Goal: Check status: Check status

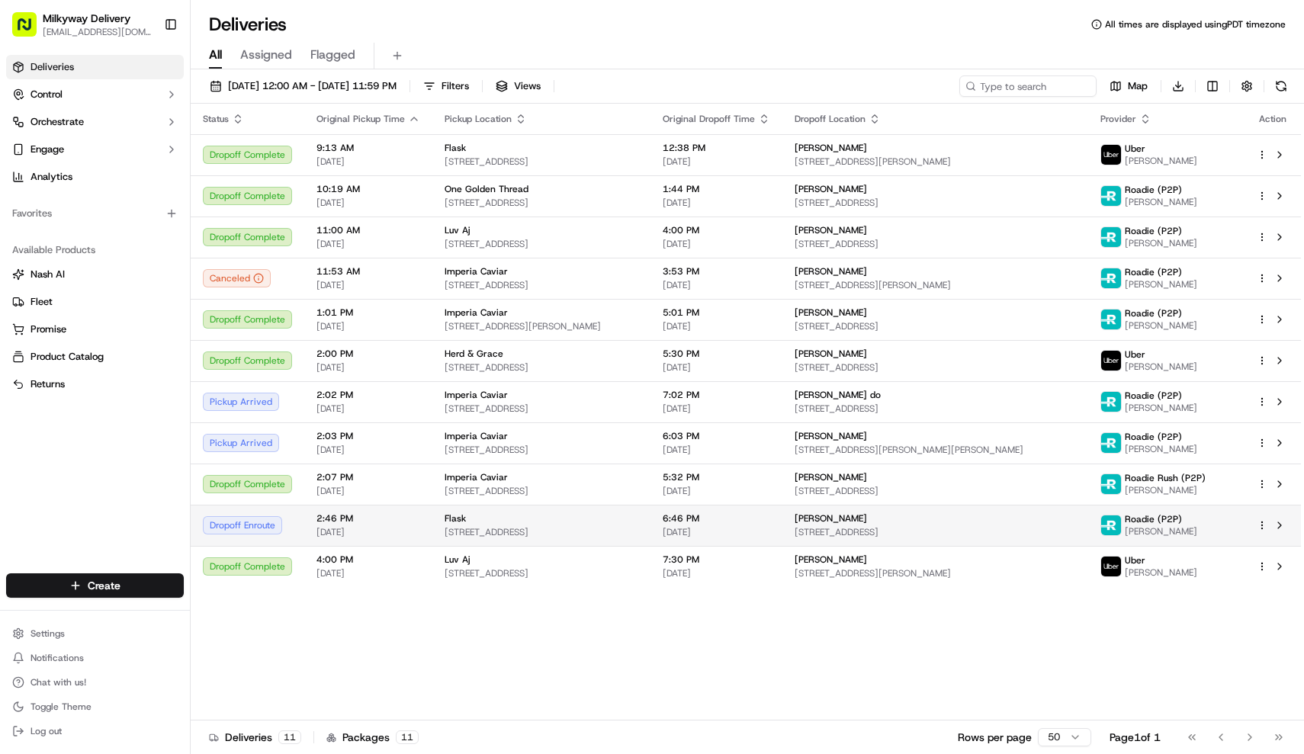
click at [564, 532] on span "[STREET_ADDRESS]" at bounding box center [542, 532] width 194 height 12
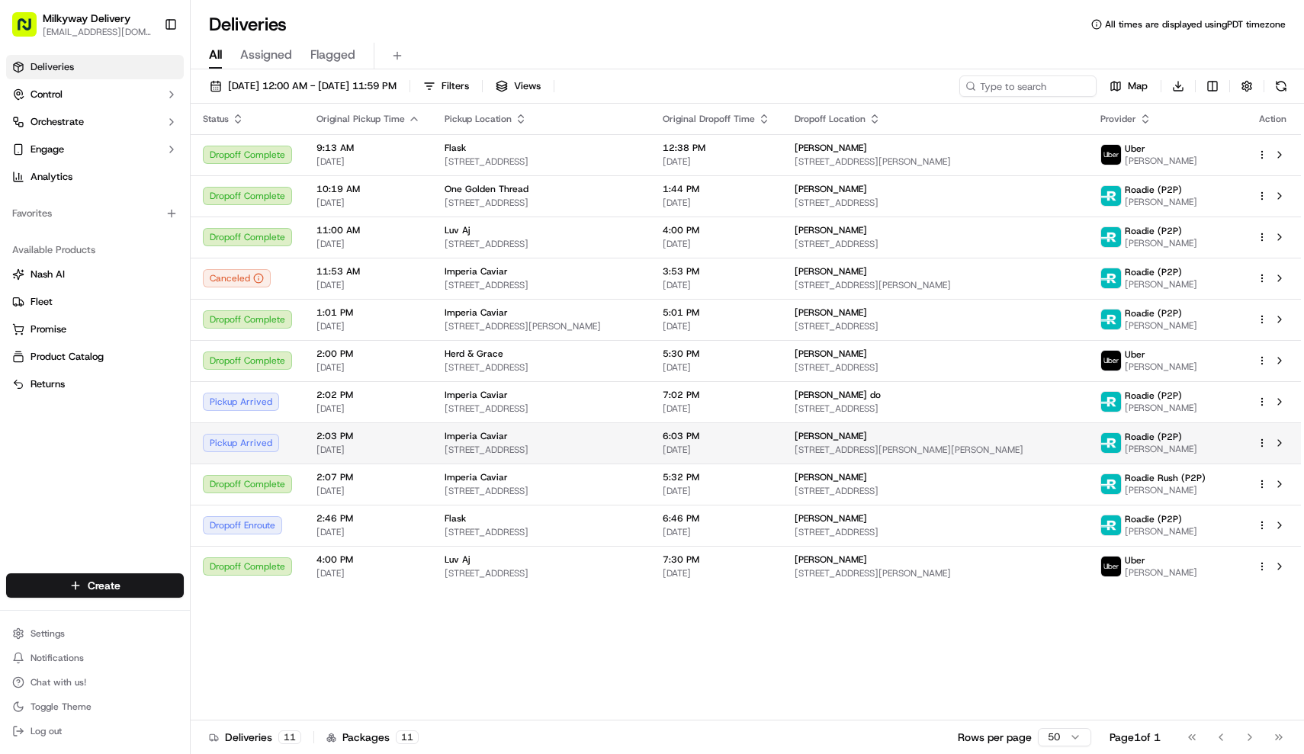
click at [556, 436] on div "Imperia Caviar" at bounding box center [542, 436] width 194 height 12
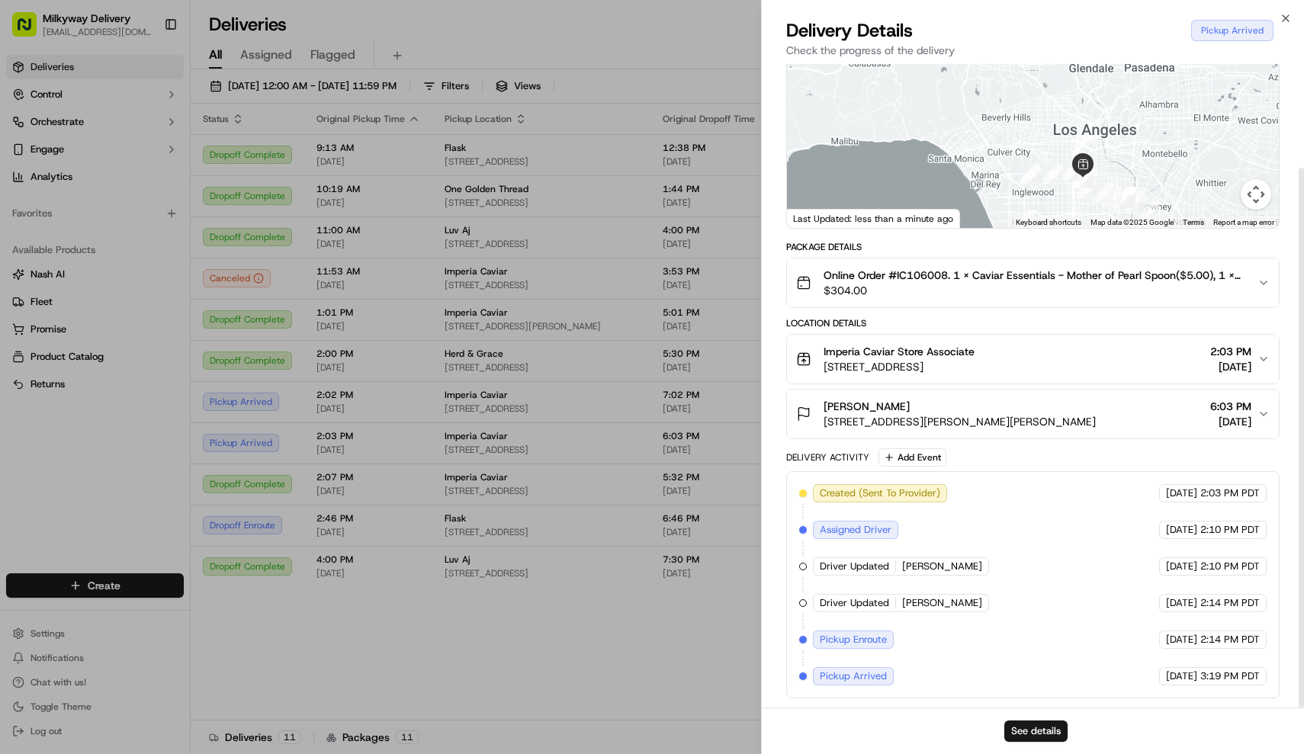
scroll to position [124, 0]
click at [1031, 728] on button "See details" at bounding box center [1036, 731] width 63 height 21
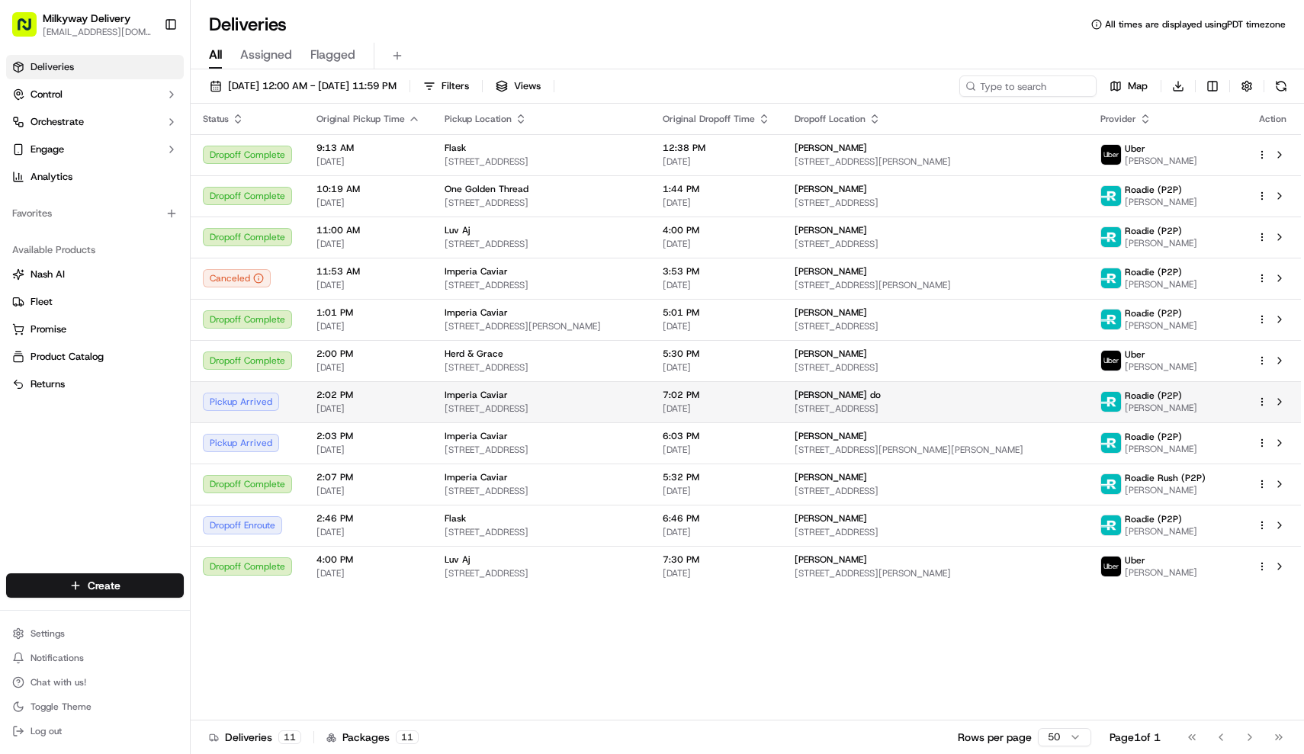
click at [495, 404] on span "[STREET_ADDRESS]" at bounding box center [542, 409] width 194 height 12
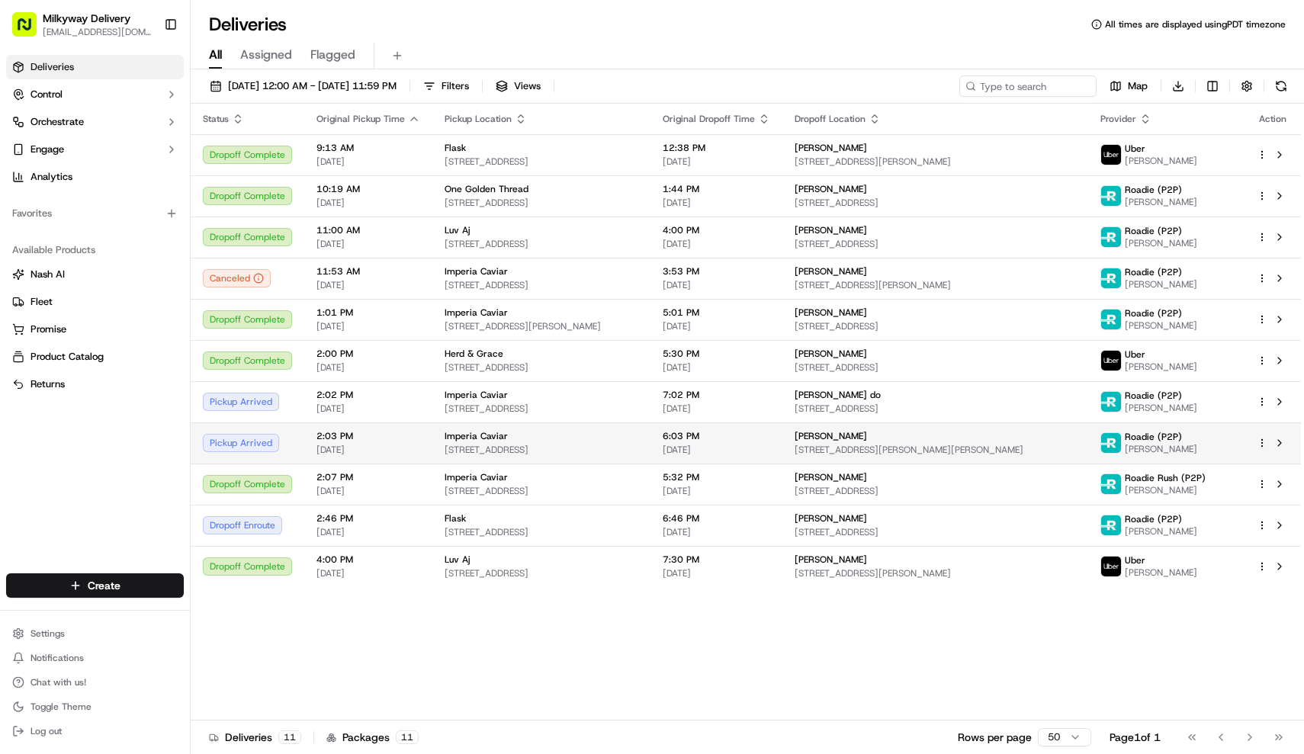
click at [530, 444] on span "[STREET_ADDRESS]" at bounding box center [542, 450] width 194 height 12
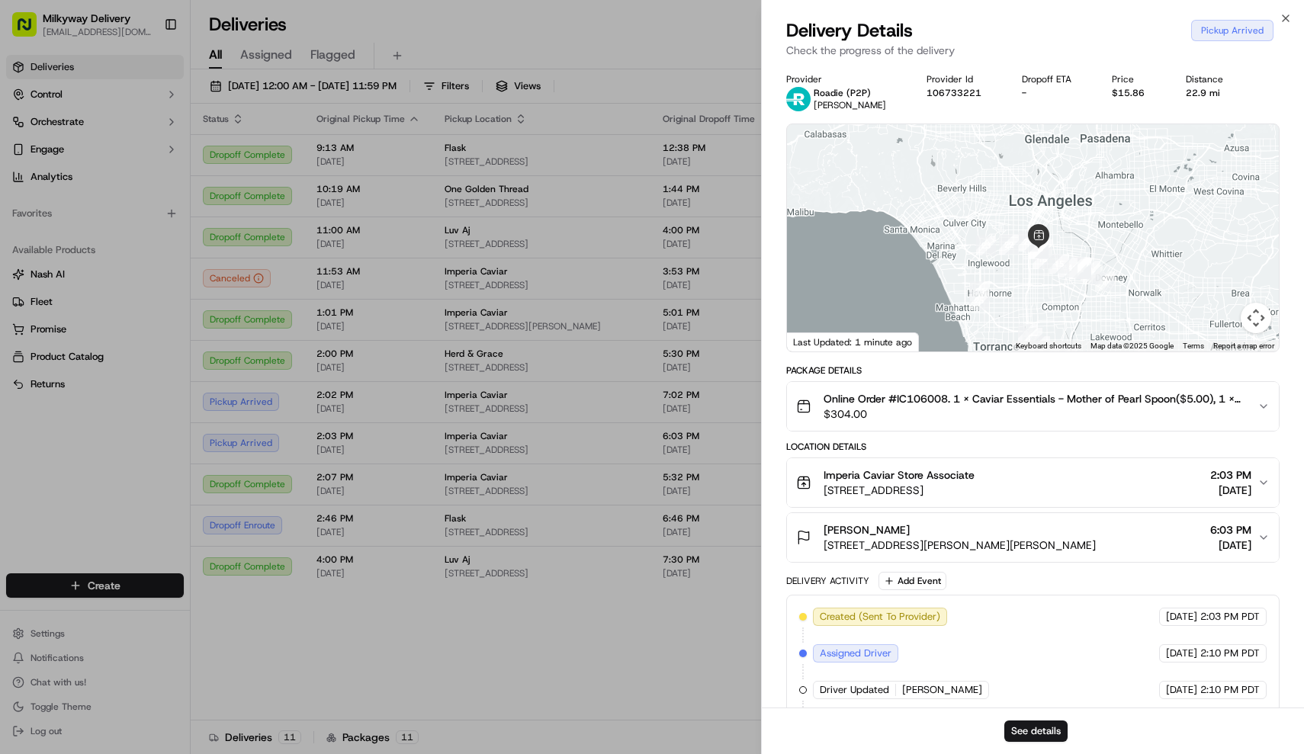
drag, startPoint x: 1118, startPoint y: 291, endPoint x: 1070, endPoint y: 228, distance: 78.9
click at [1071, 229] on div at bounding box center [1033, 237] width 493 height 227
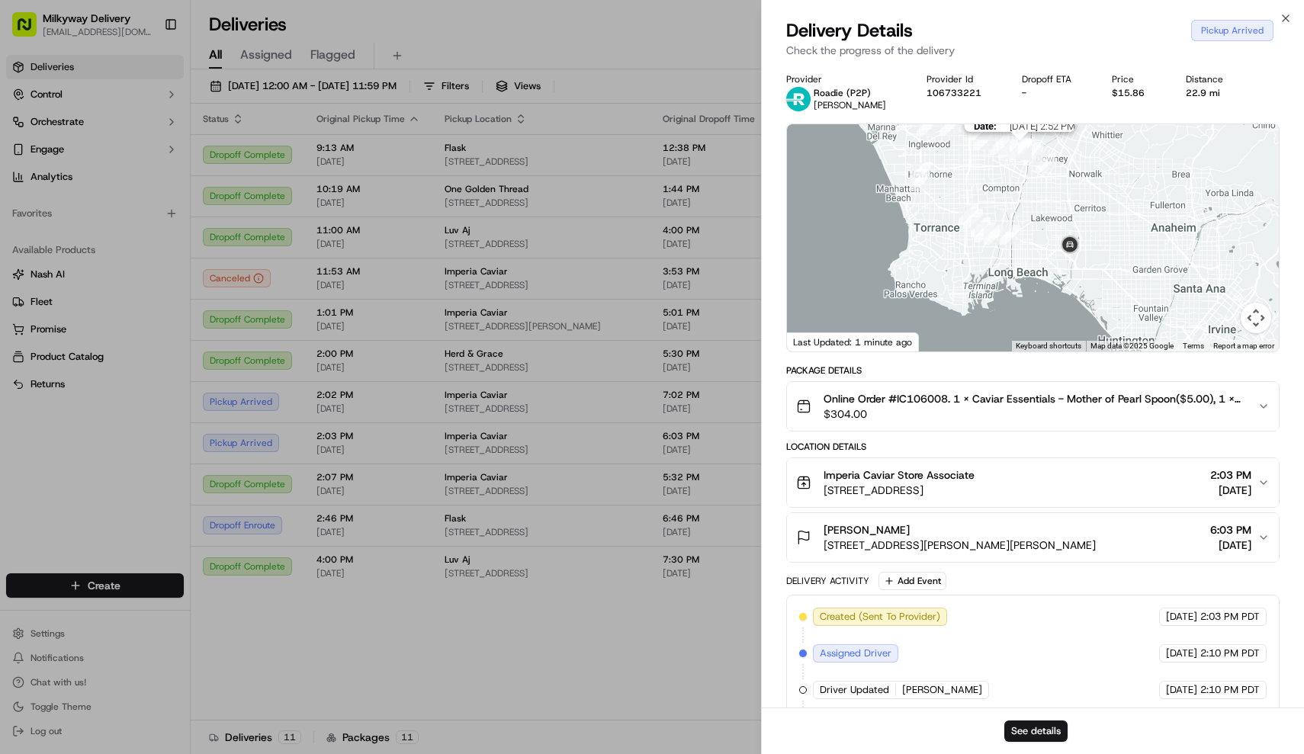
drag, startPoint x: 1091, startPoint y: 272, endPoint x: 1030, endPoint y: 159, distance: 128.3
click at [1030, 125] on div at bounding box center [1218, 125] width 493 height 0
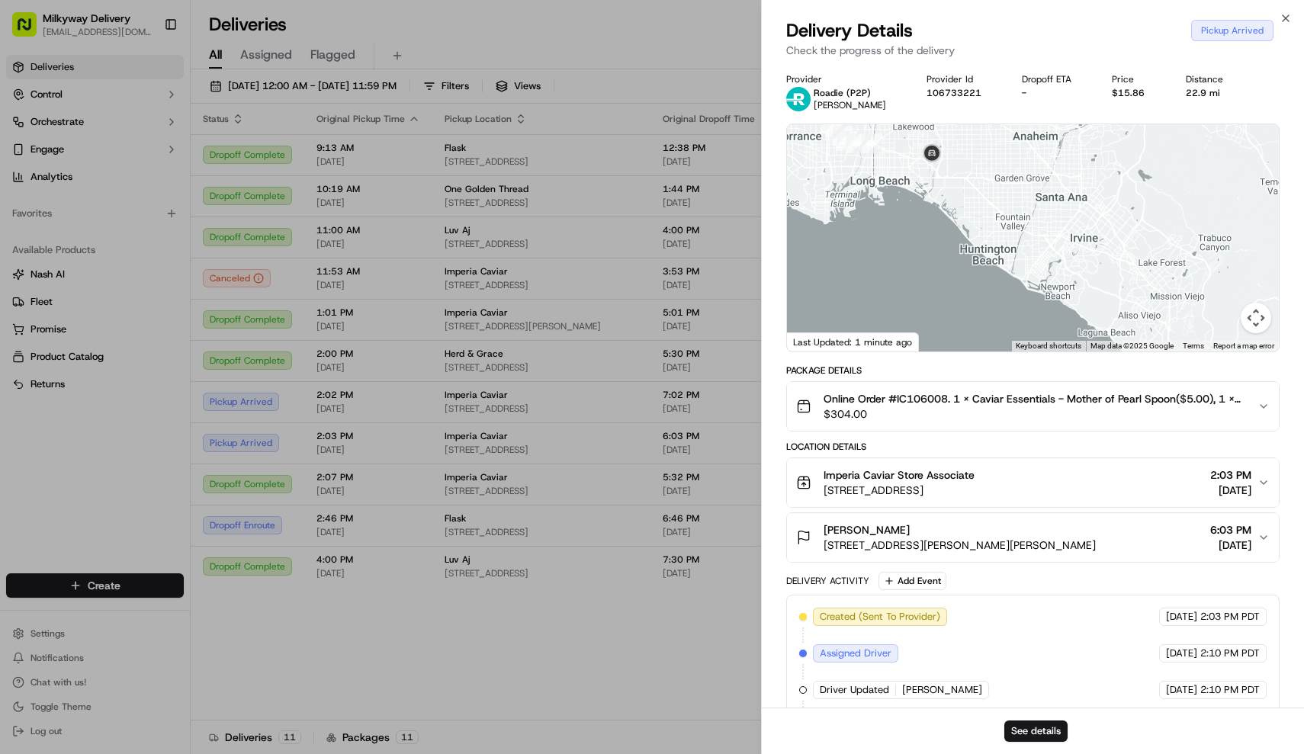
drag, startPoint x: 1180, startPoint y: 299, endPoint x: 960, endPoint y: 191, distance: 245.6
click at [960, 191] on div at bounding box center [1033, 237] width 493 height 227
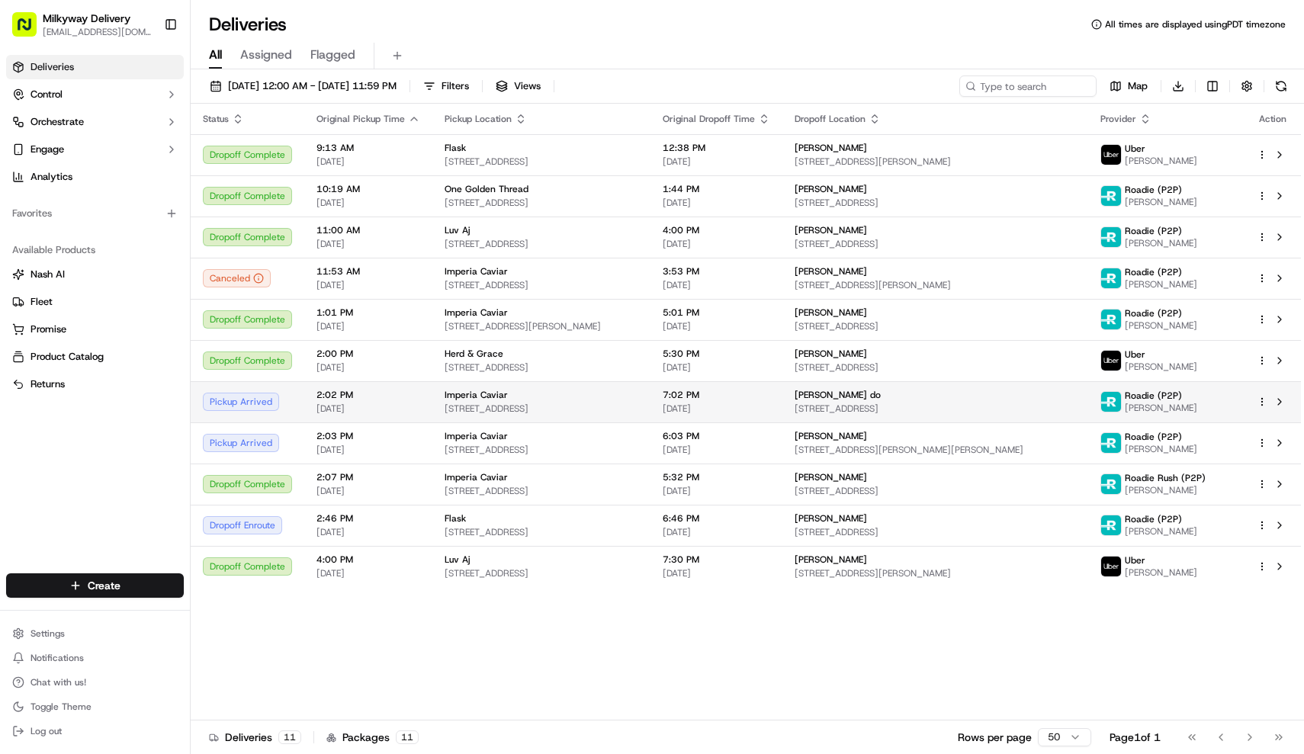
click at [539, 401] on div "Imperia Caviar [STREET_ADDRESS]" at bounding box center [542, 402] width 194 height 26
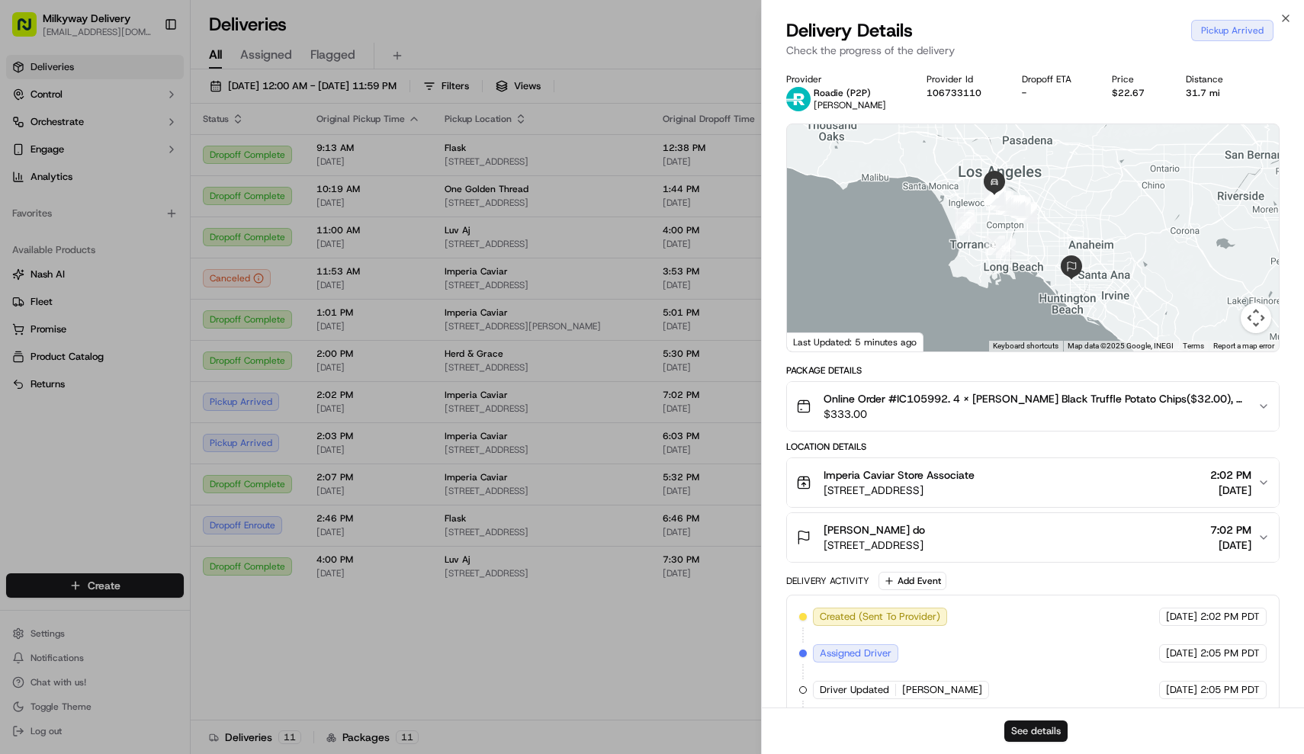
click at [1053, 728] on button "See details" at bounding box center [1036, 731] width 63 height 21
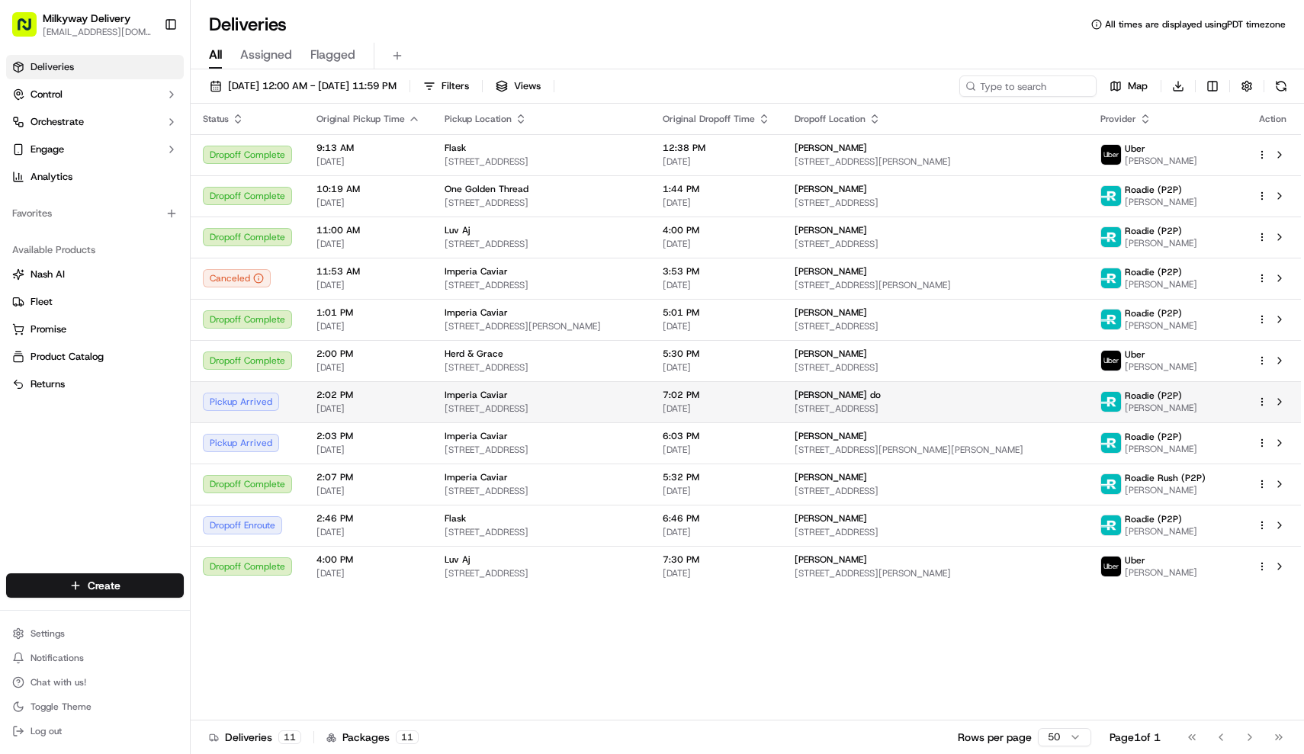
click at [494, 399] on span "Imperia Caviar" at bounding box center [476, 395] width 63 height 12
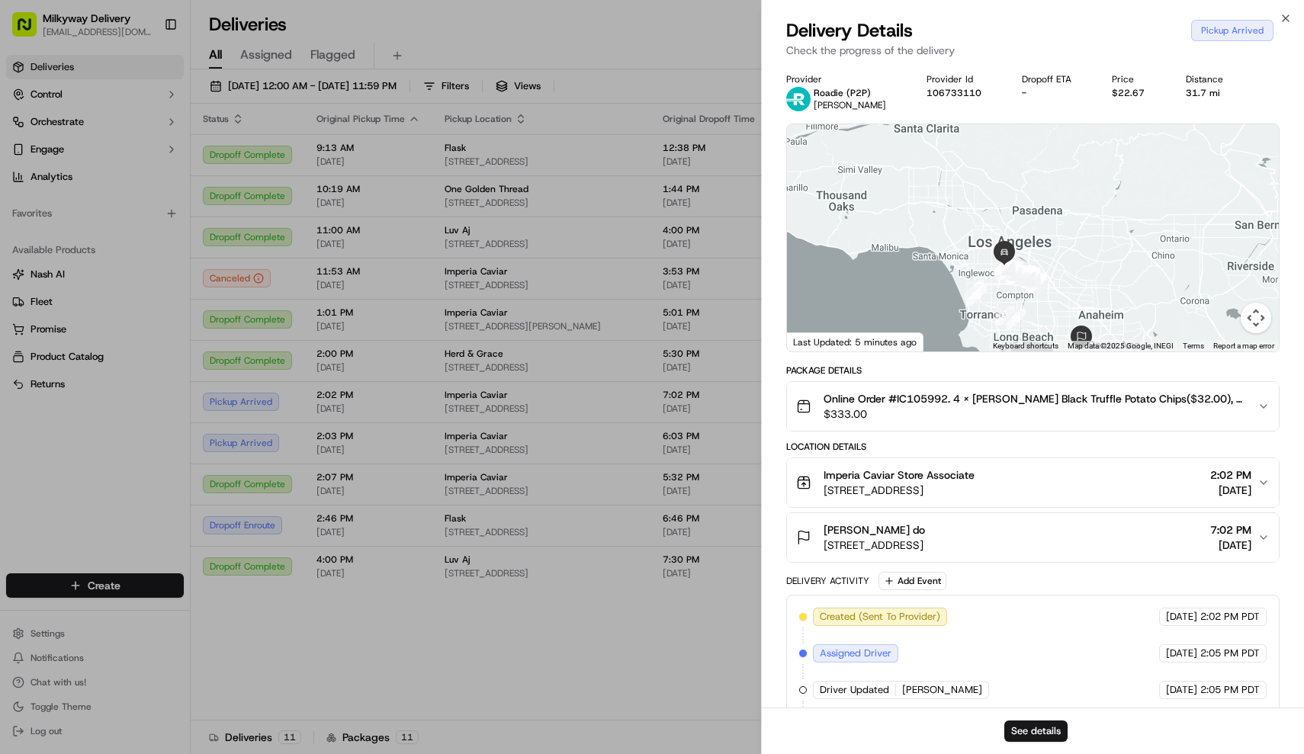
drag, startPoint x: 941, startPoint y: 165, endPoint x: 949, endPoint y: 228, distance: 63.8
click at [949, 228] on div at bounding box center [1033, 237] width 493 height 227
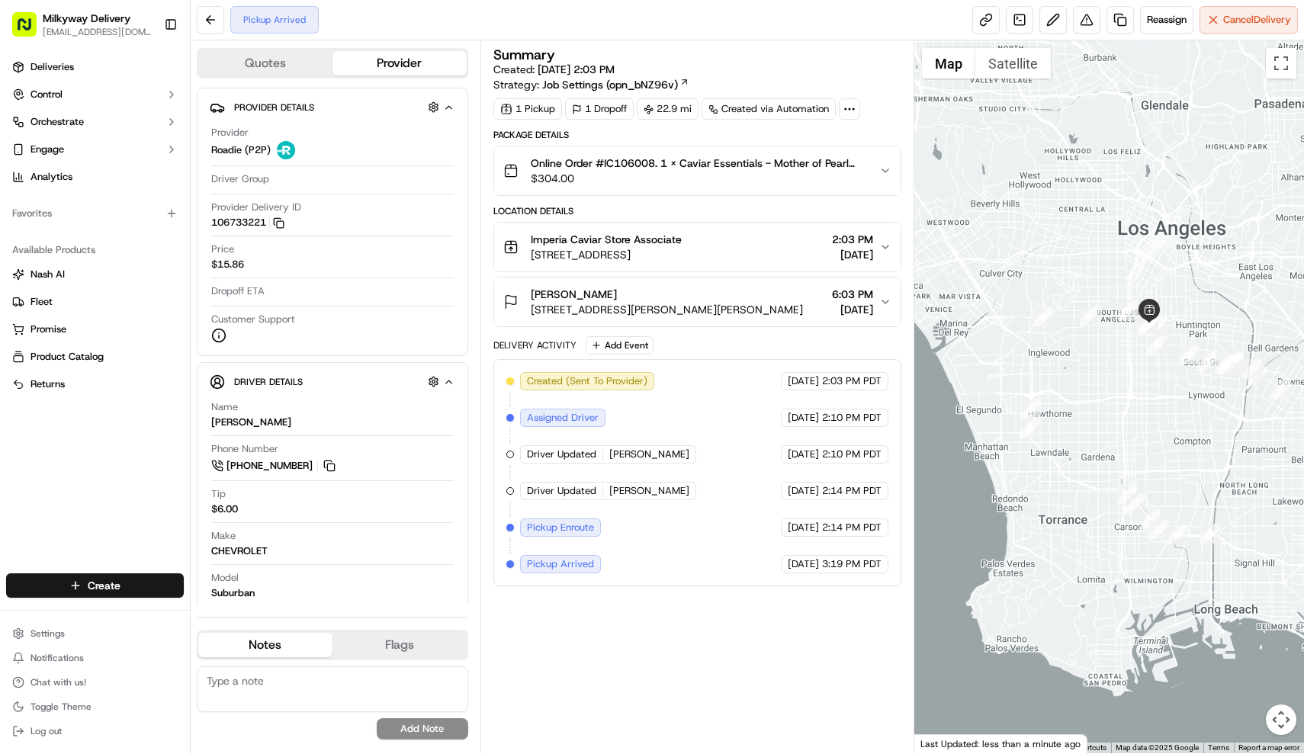
drag, startPoint x: 1083, startPoint y: 404, endPoint x: 1044, endPoint y: 274, distance: 136.1
click at [1044, 274] on div at bounding box center [1110, 396] width 390 height 713
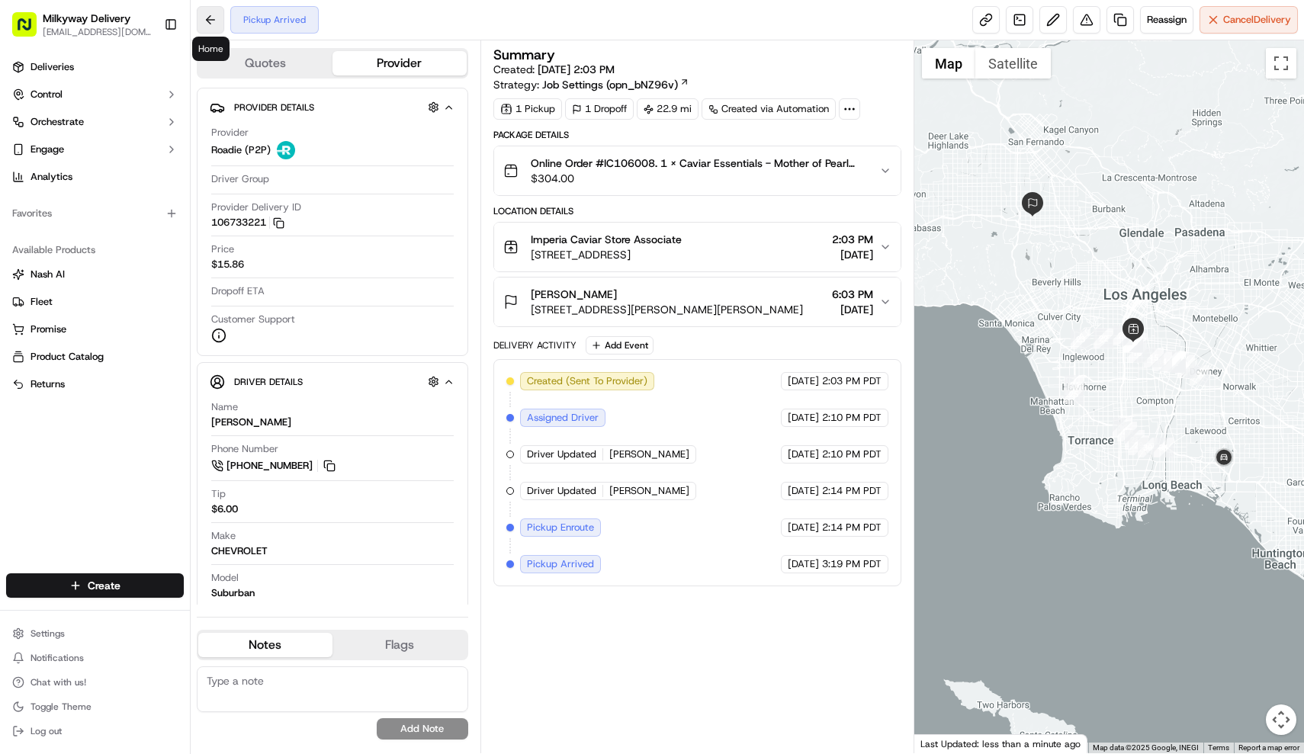
click at [219, 19] on button at bounding box center [210, 19] width 27 height 27
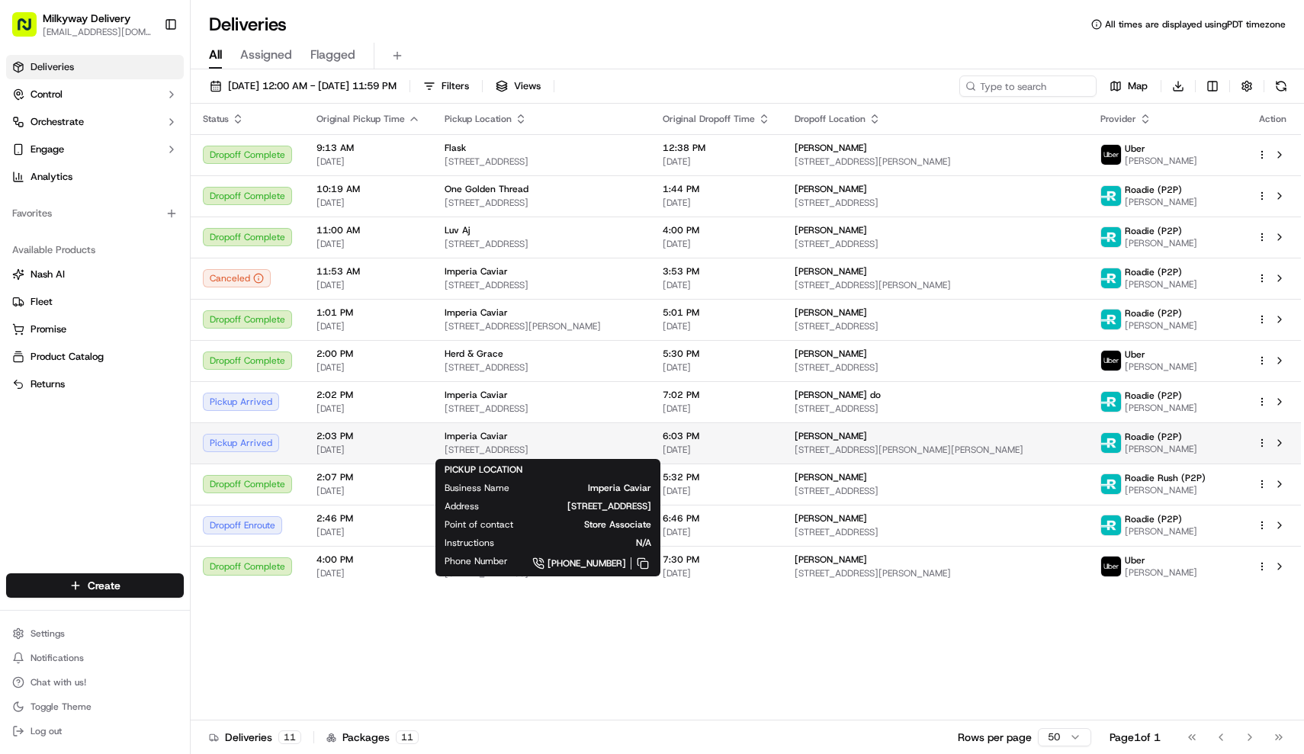
click at [554, 454] on span "[STREET_ADDRESS]" at bounding box center [542, 450] width 194 height 12
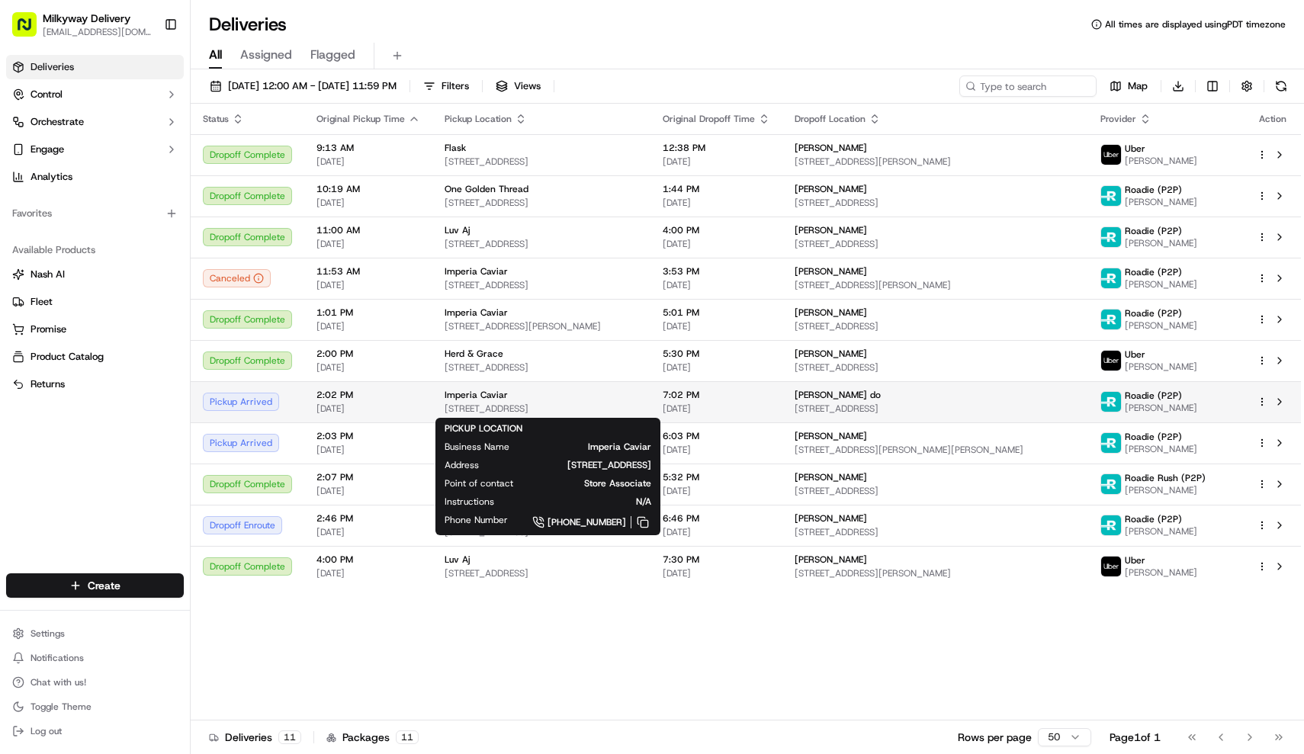
click at [548, 407] on span "[STREET_ADDRESS]" at bounding box center [542, 409] width 194 height 12
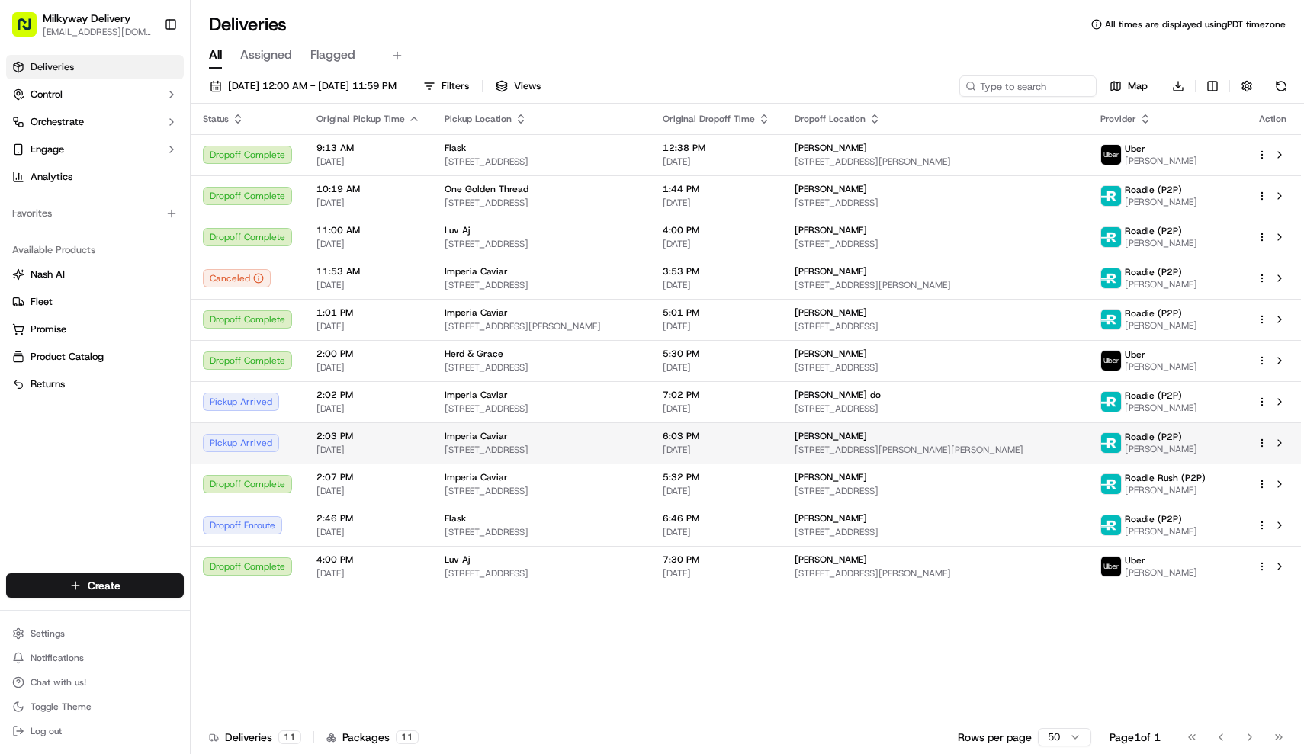
click at [551, 449] on span "[STREET_ADDRESS]" at bounding box center [542, 450] width 194 height 12
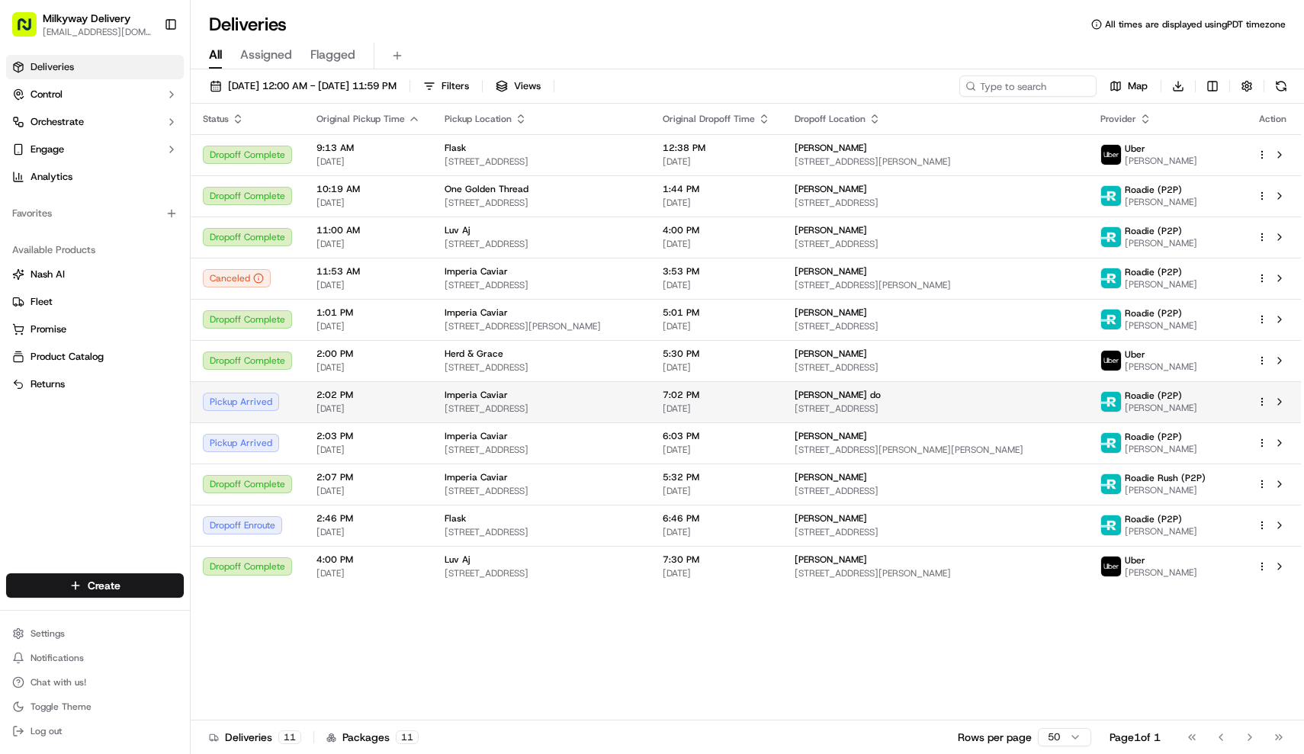
click at [548, 409] on span "[STREET_ADDRESS]" at bounding box center [542, 409] width 194 height 12
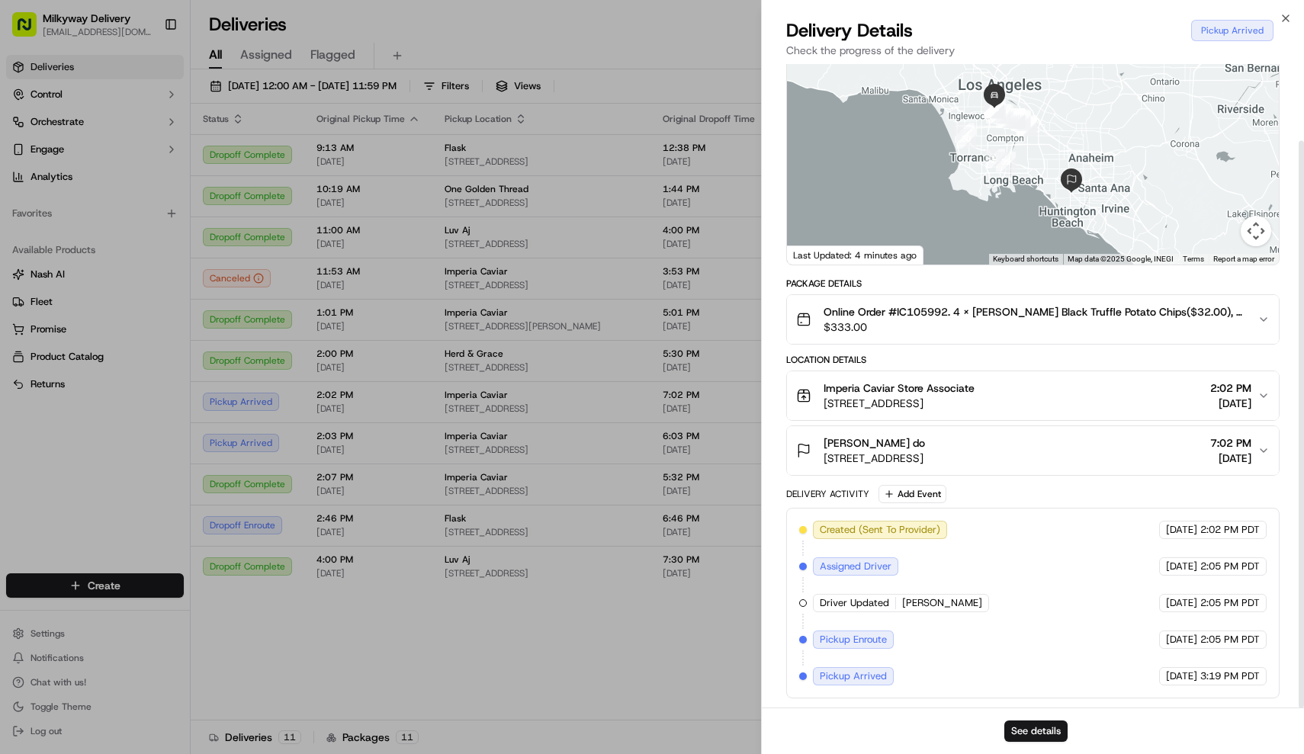
scroll to position [87, 0]
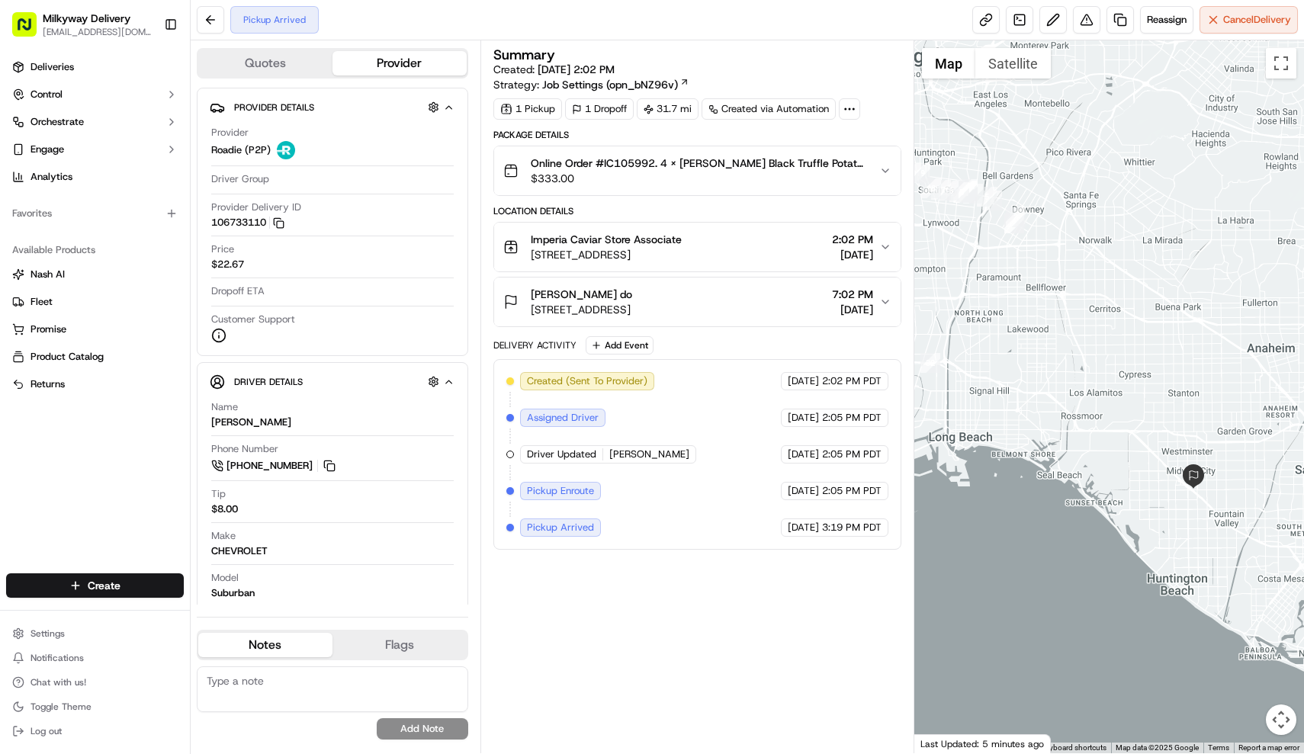
drag, startPoint x: 1156, startPoint y: 531, endPoint x: 1085, endPoint y: 452, distance: 106.4
click at [1085, 452] on div at bounding box center [1110, 396] width 390 height 713
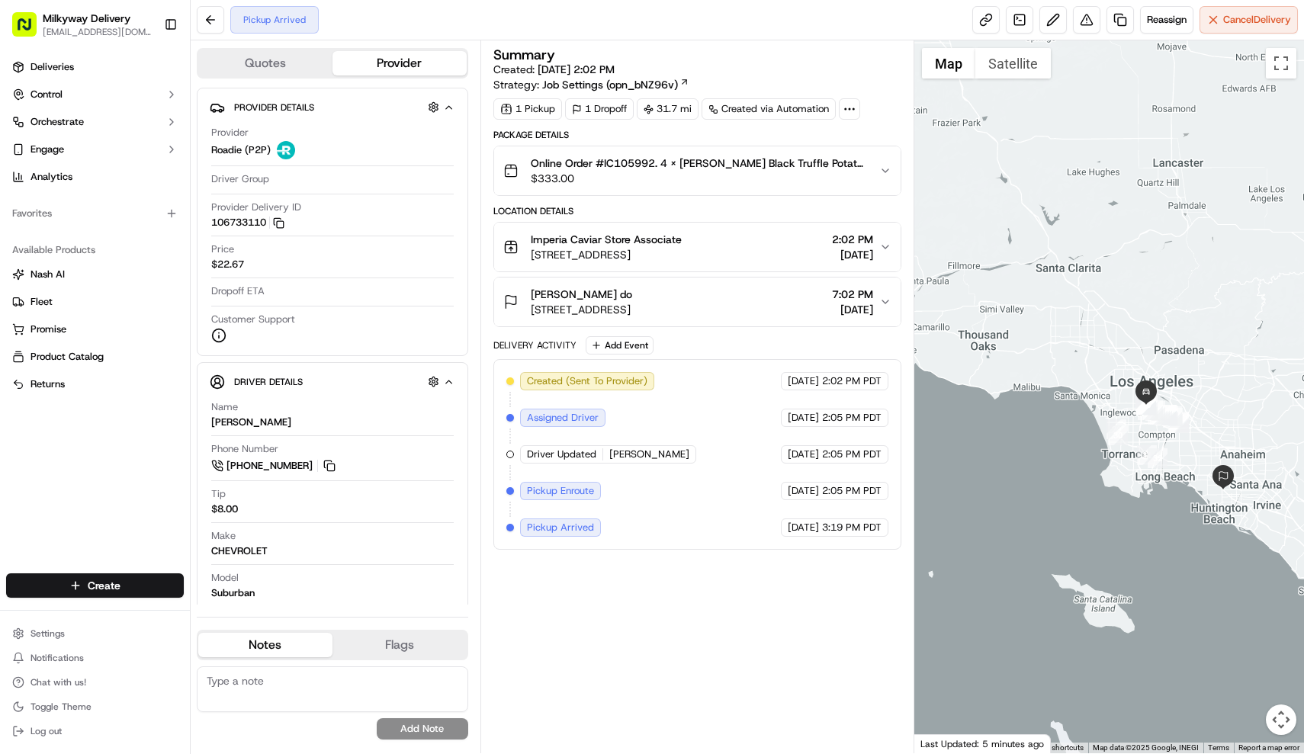
drag, startPoint x: 1070, startPoint y: 364, endPoint x: 1183, endPoint y: 391, distance: 116.2
click at [1183, 391] on div at bounding box center [1110, 396] width 390 height 713
